Goal: Task Accomplishment & Management: Manage account settings

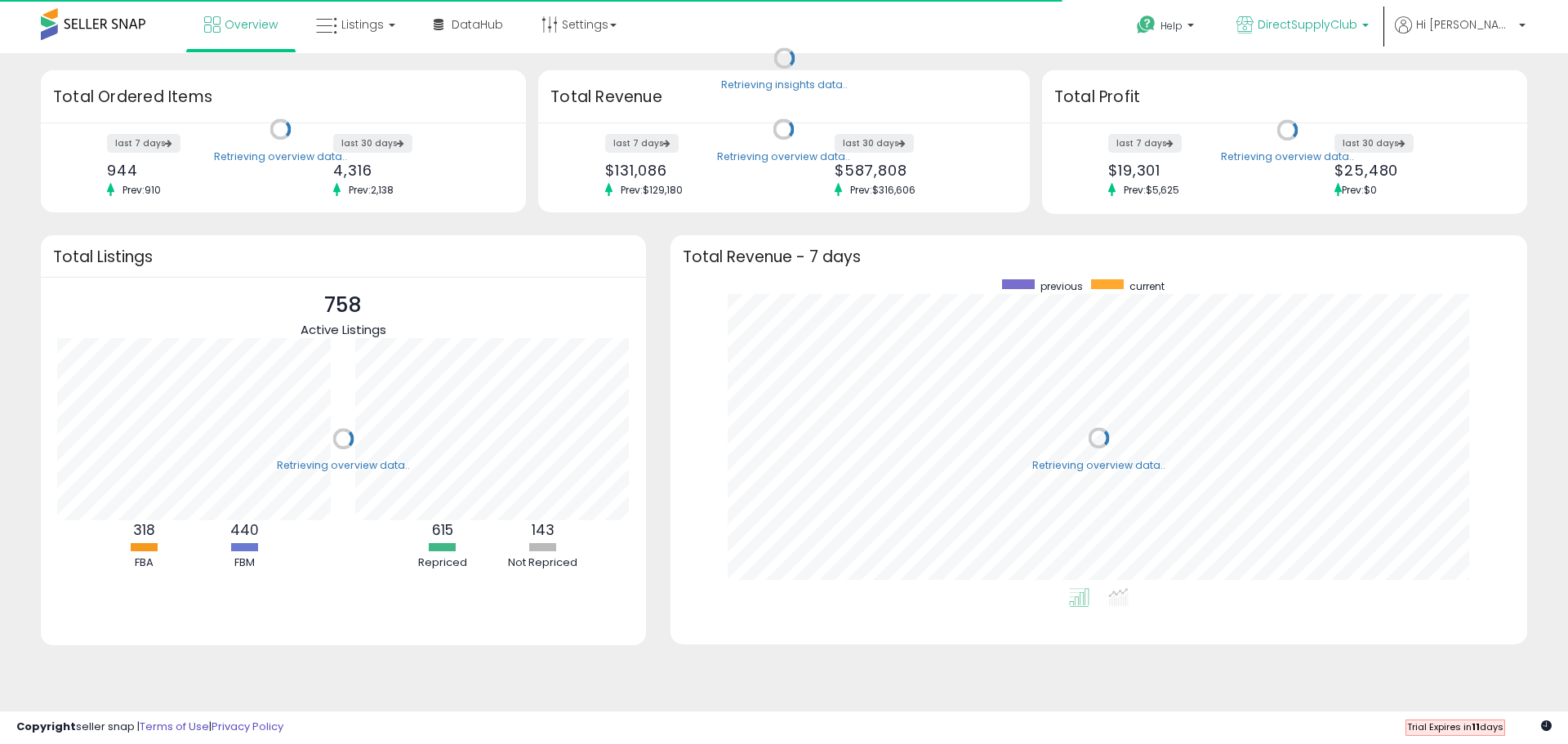
scroll to position [309, 824]
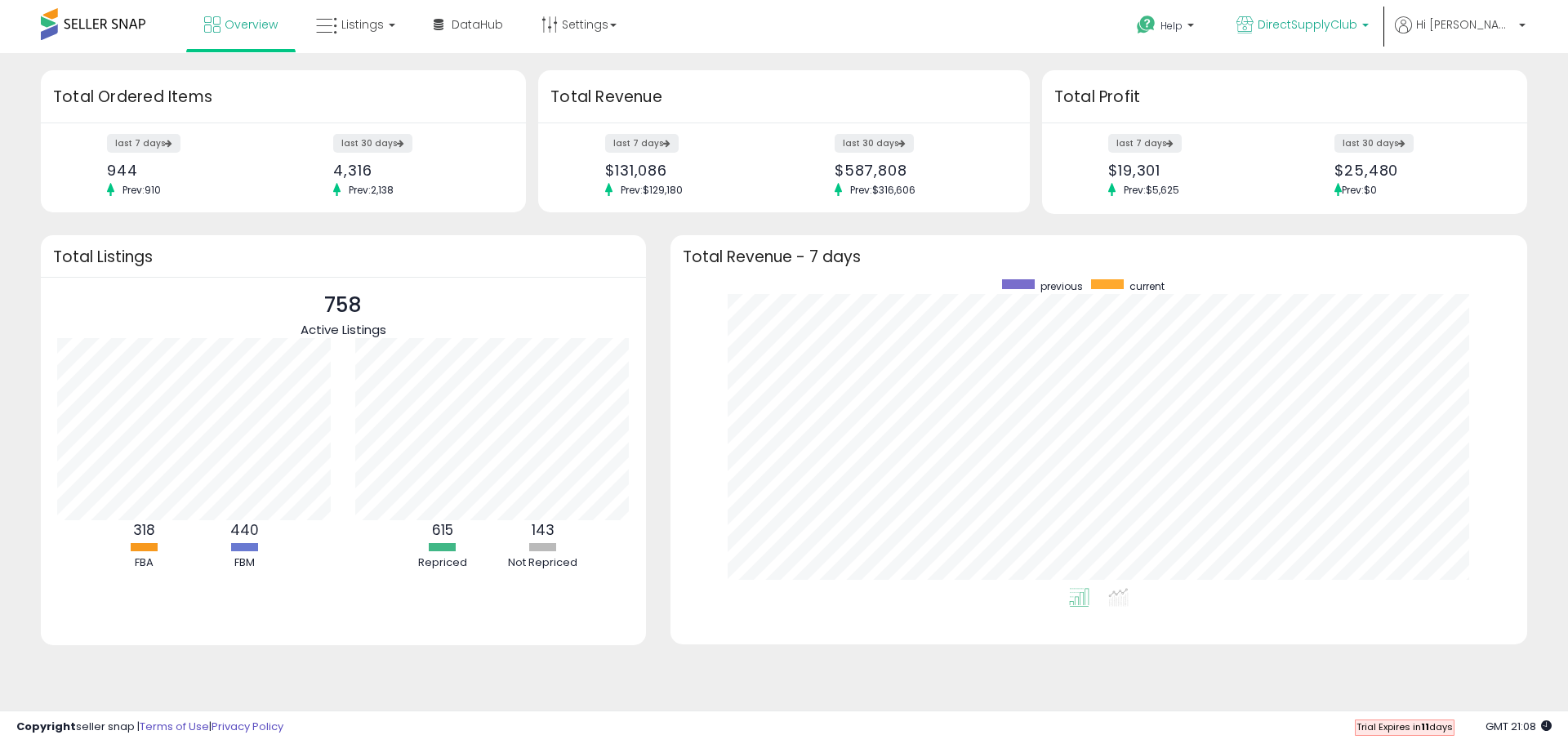
click at [1348, 30] on span "DirectSupplyClub" at bounding box center [1307, 24] width 100 height 16
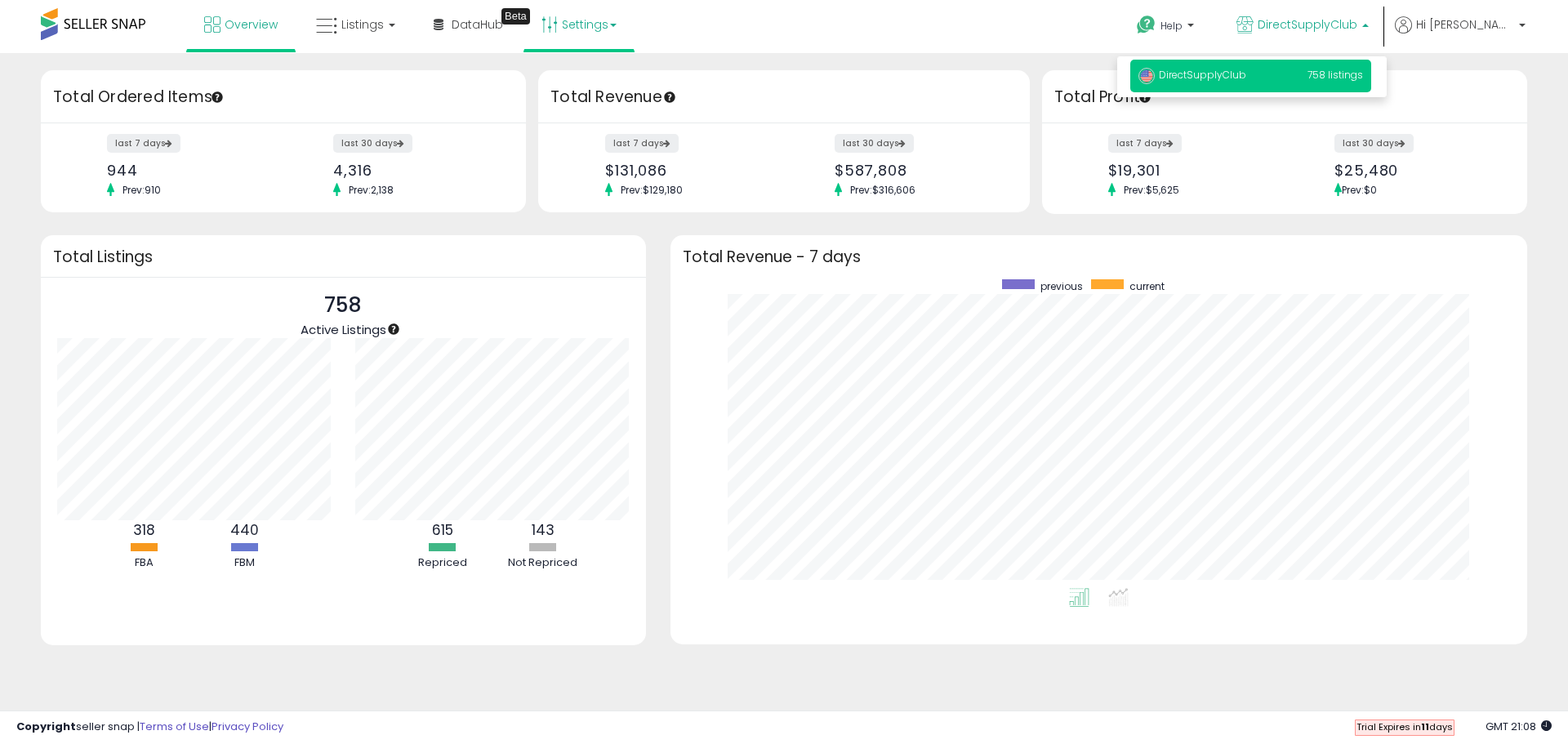
click at [585, 23] on link "Settings" at bounding box center [579, 24] width 100 height 49
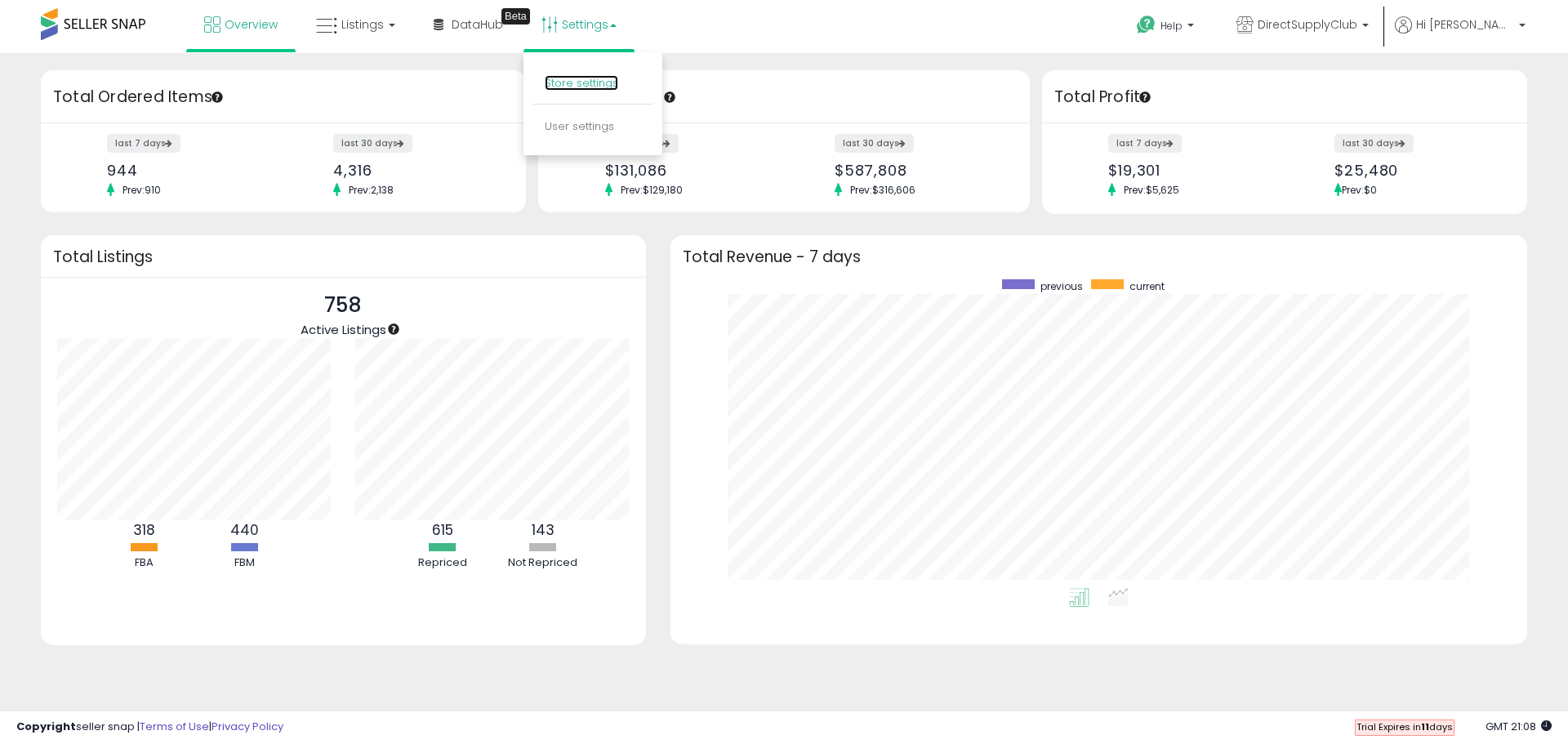
click at [558, 78] on link "Store settings" at bounding box center [581, 83] width 74 height 16
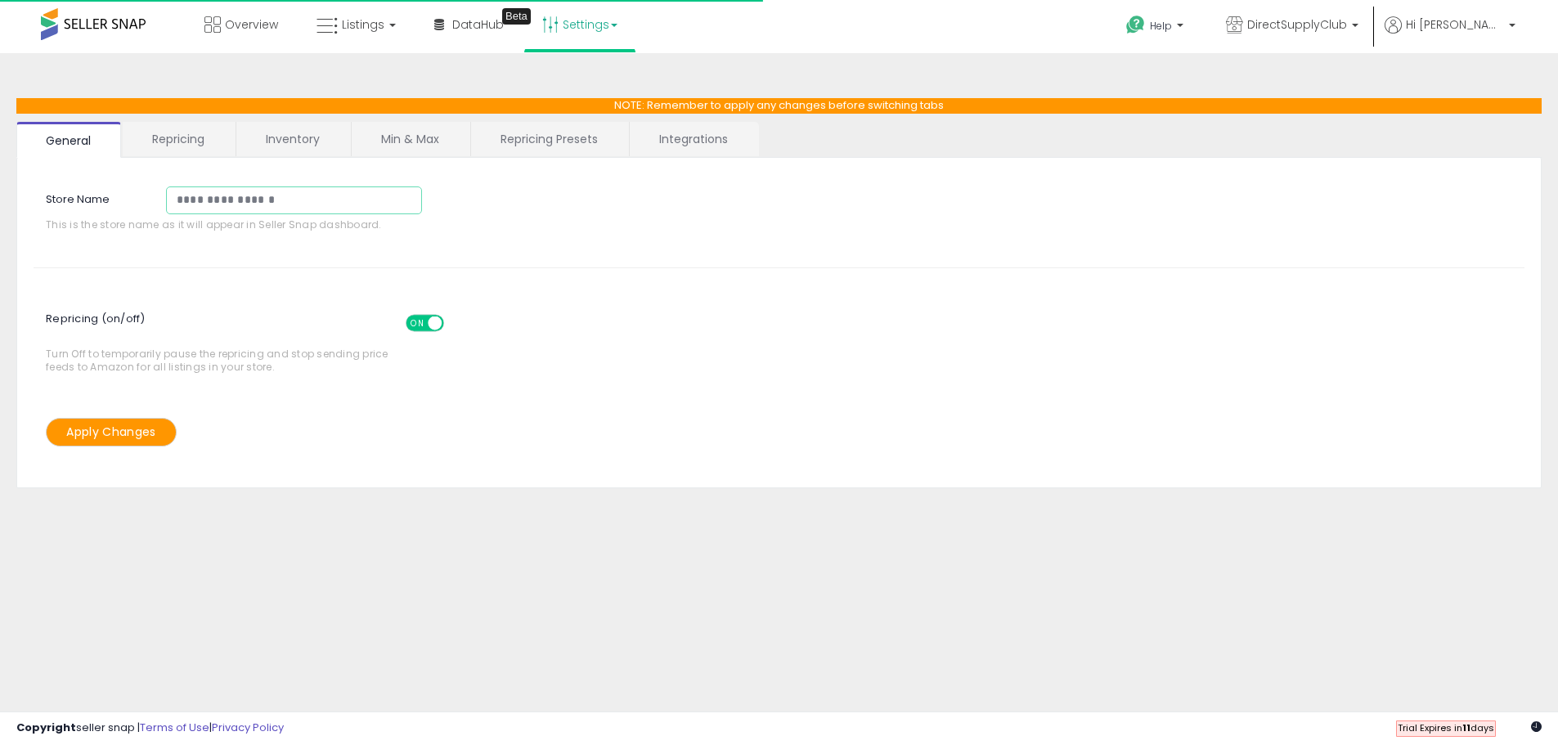
click at [286, 195] on input "**********" at bounding box center [294, 200] width 256 height 28
click at [485, 181] on div "**********" at bounding box center [778, 212] width 1515 height 77
click at [1515, 26] on li "Hi [PERSON_NAME] Account Profile Stop impersonating" at bounding box center [1450, 36] width 142 height 40
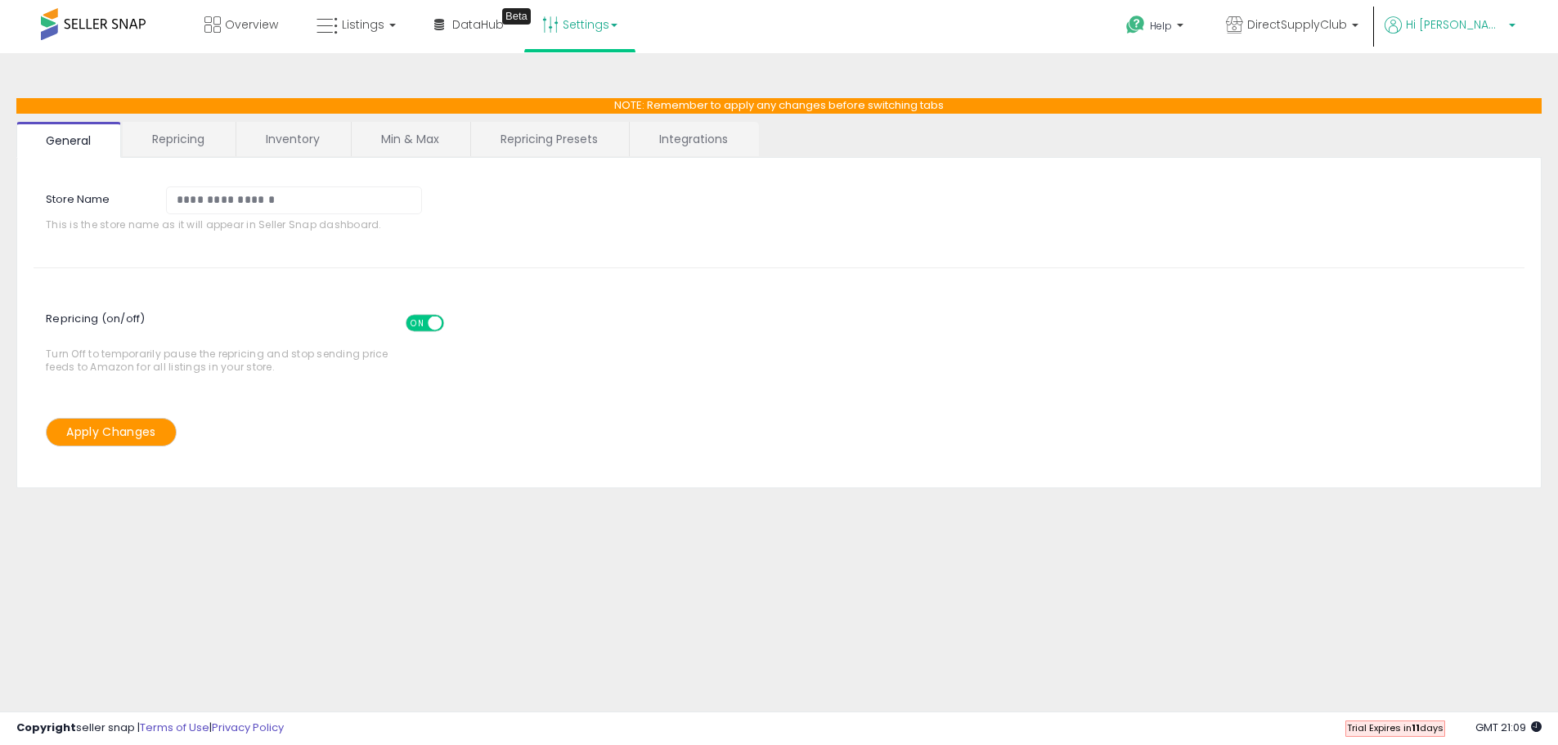
click at [1490, 29] on span "Hi [PERSON_NAME]" at bounding box center [1455, 24] width 98 height 16
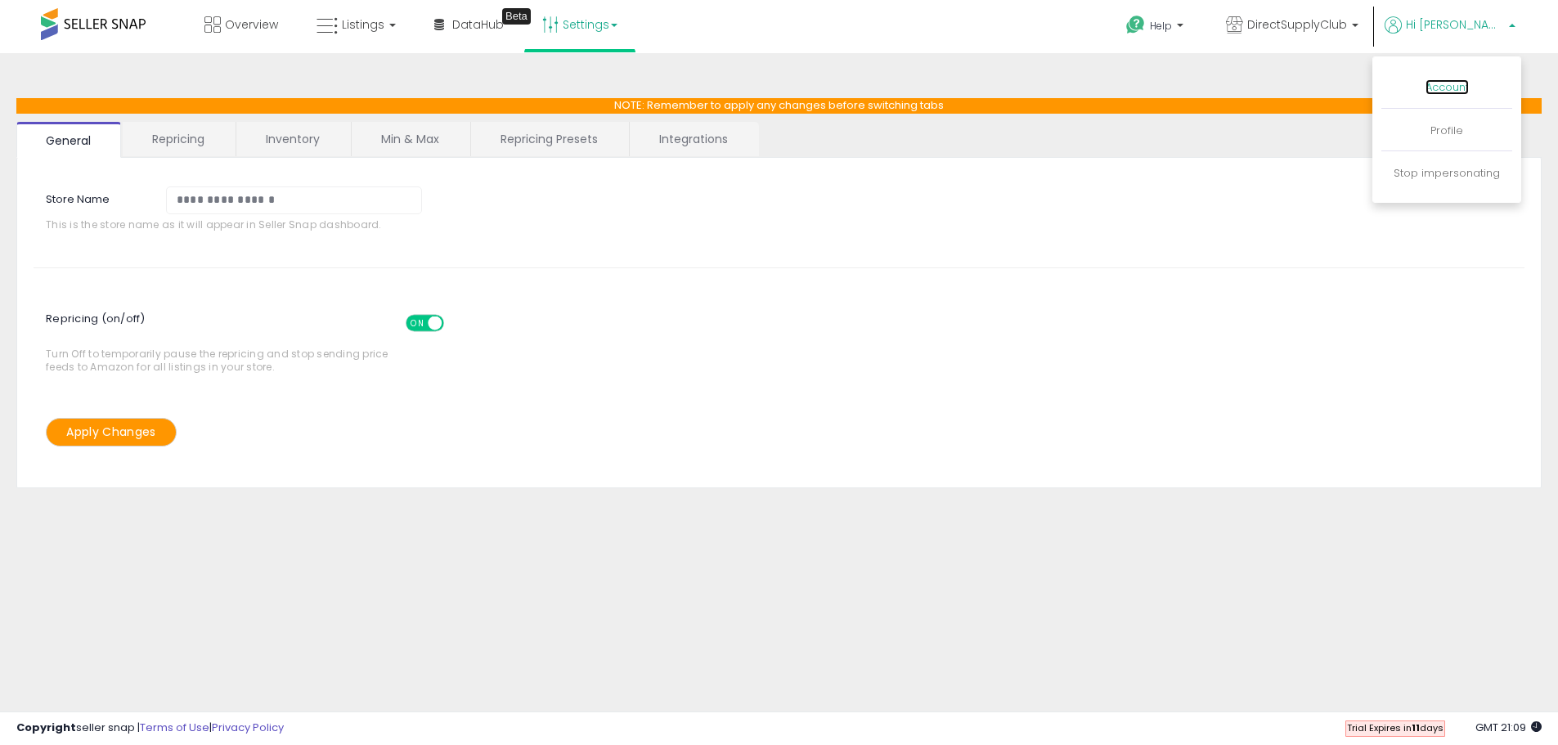
click at [1447, 88] on link "Account" at bounding box center [1446, 87] width 43 height 16
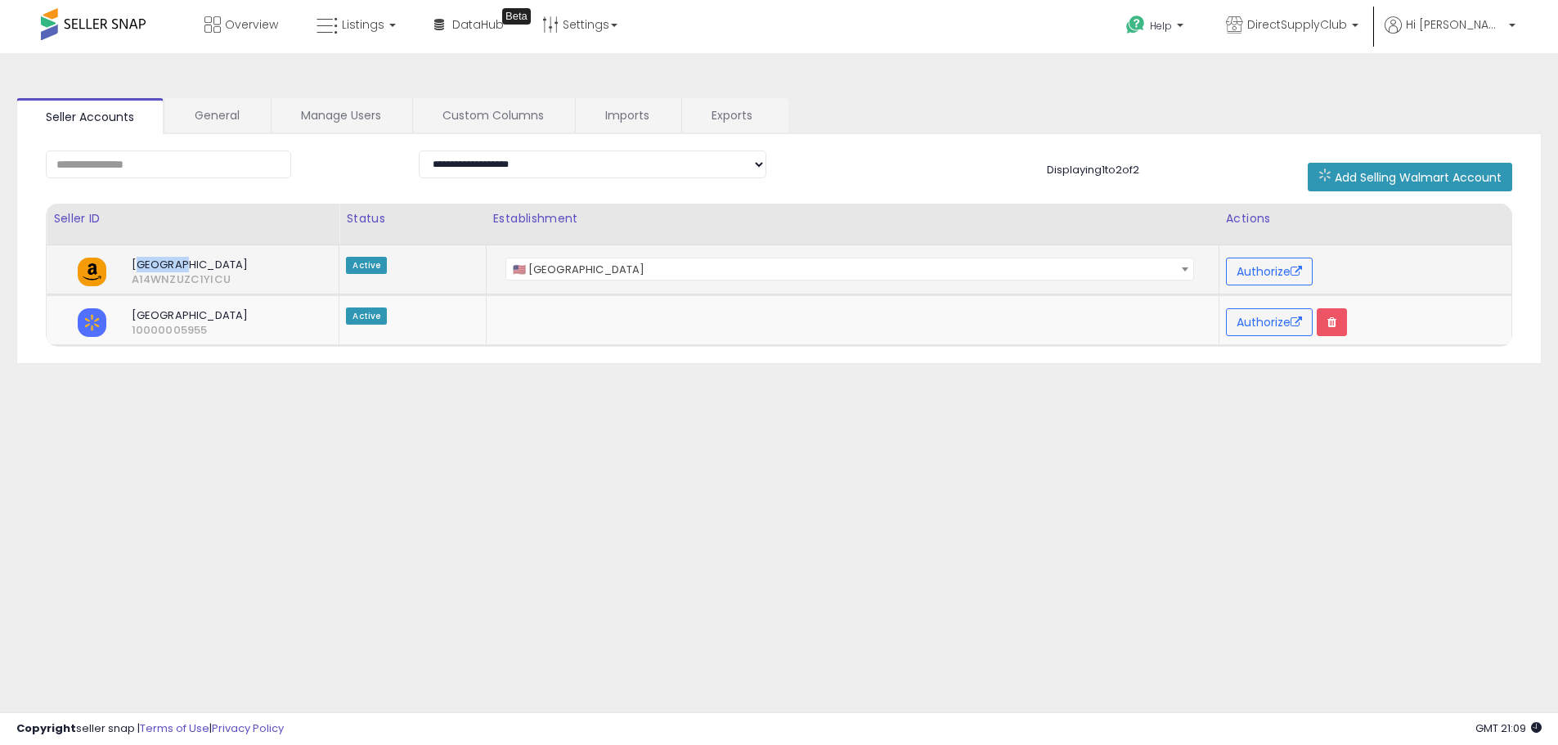
drag, startPoint x: 137, startPoint y: 266, endPoint x: 181, endPoint y: 266, distance: 44.2
click at [181, 266] on span "North America" at bounding box center [210, 265] width 183 height 15
click at [150, 284] on span "A14WNZUZC1YICU" at bounding box center [134, 279] width 30 height 15
